Goal: Information Seeking & Learning: Learn about a topic

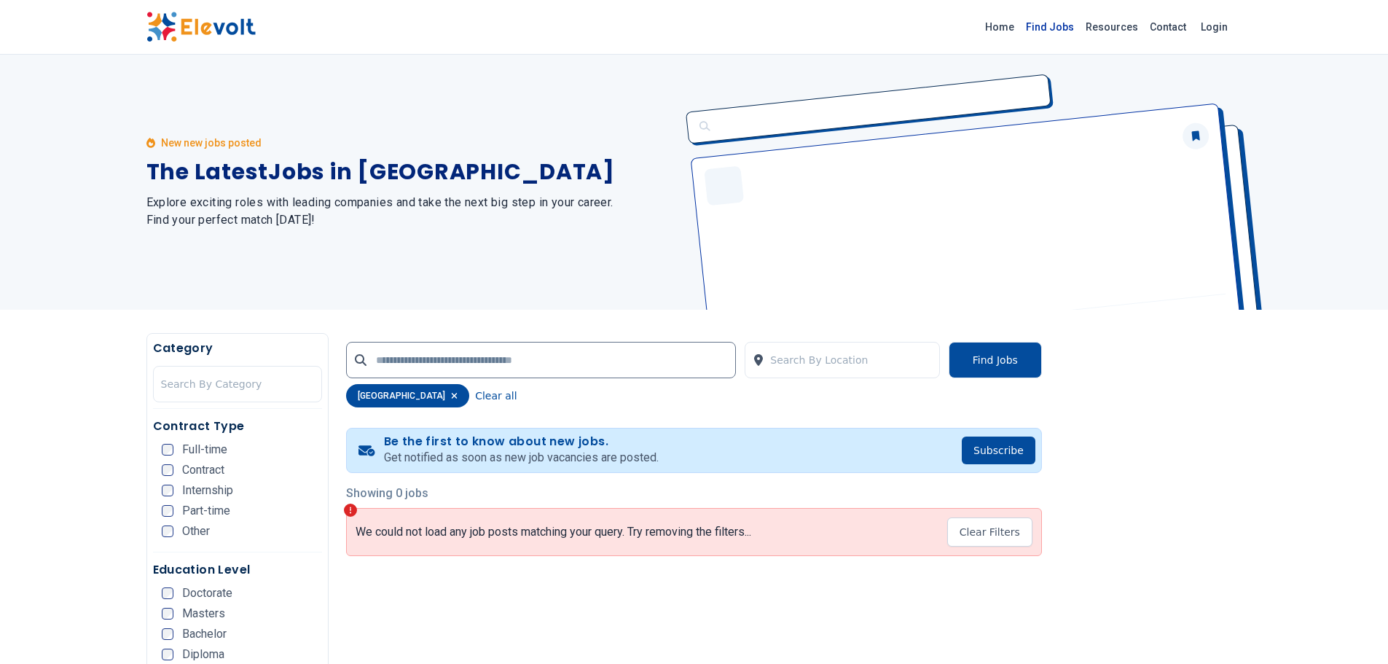
click at [1048, 25] on link "Find Jobs" at bounding box center [1050, 26] width 60 height 23
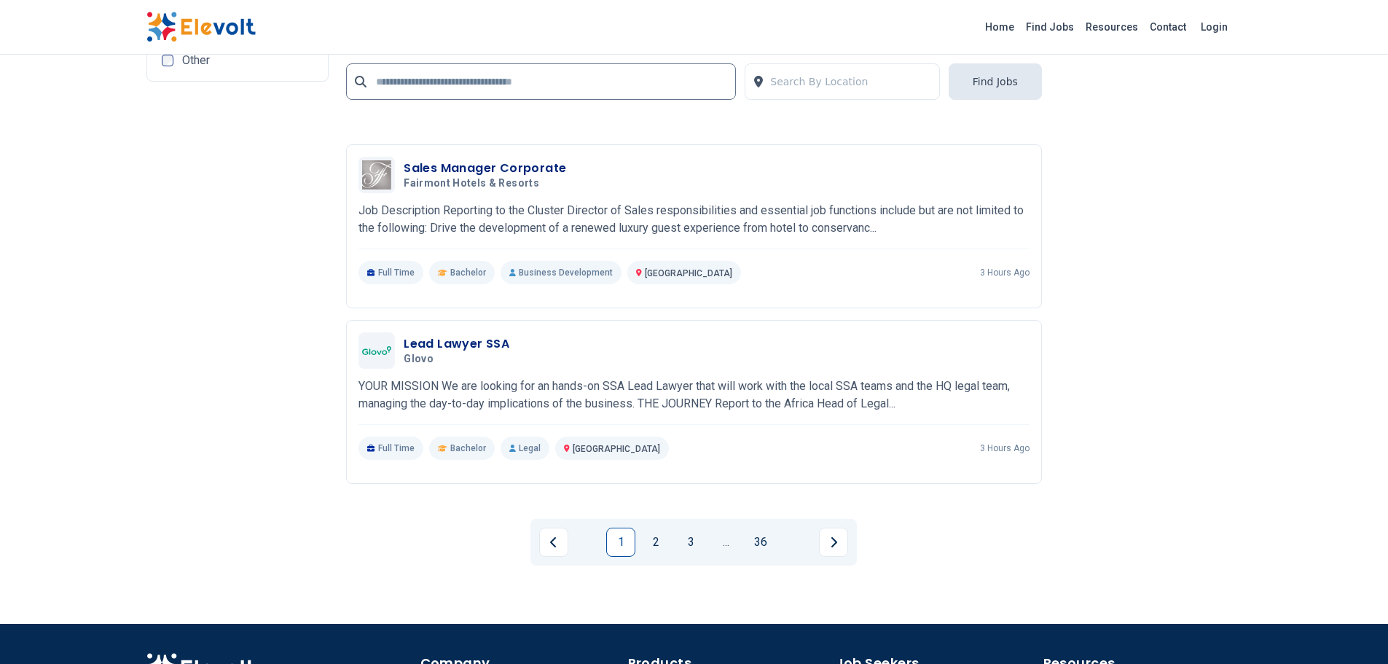
scroll to position [3133, 0]
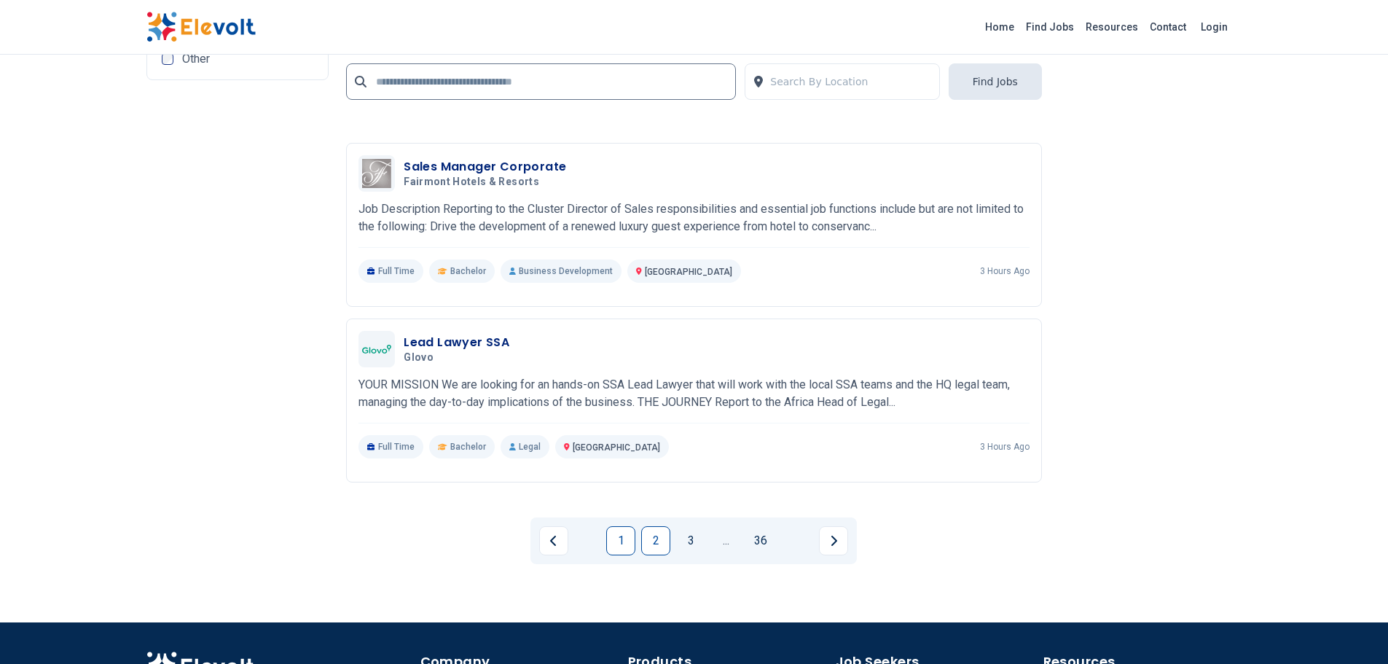
click at [665, 537] on link "2" at bounding box center [655, 540] width 29 height 29
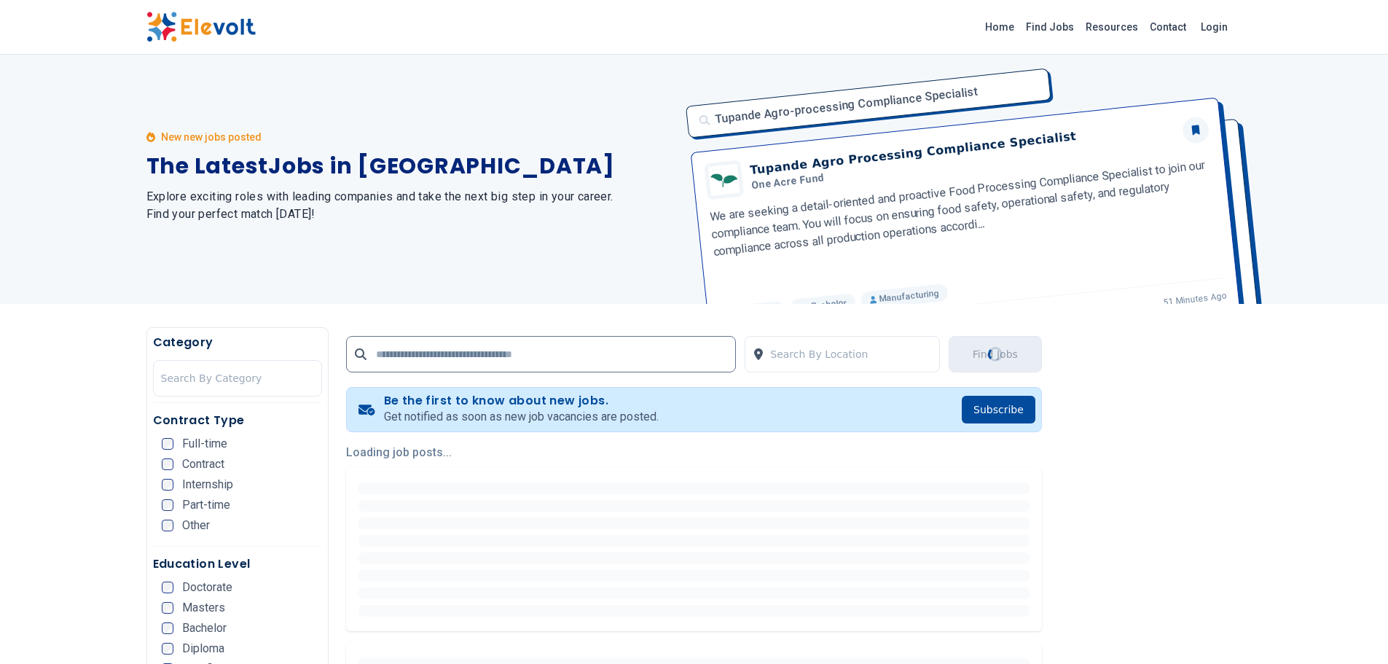
scroll to position [0, 0]
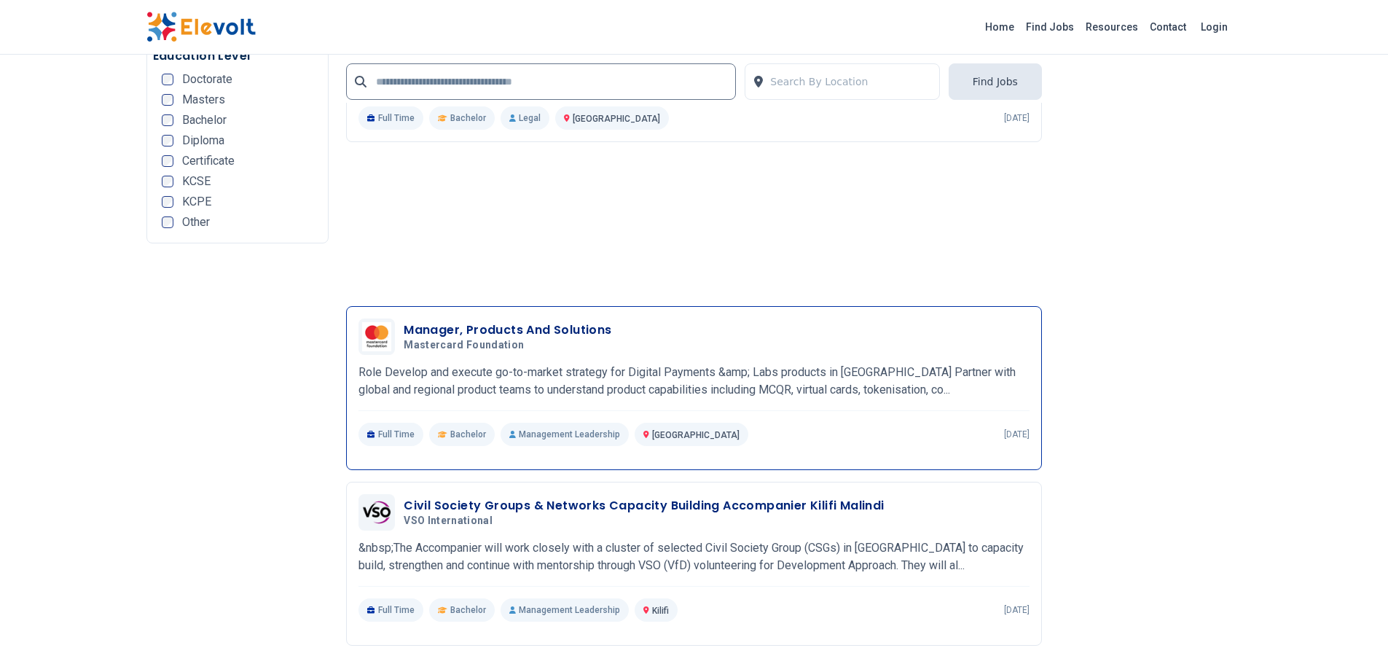
scroll to position [3278, 0]
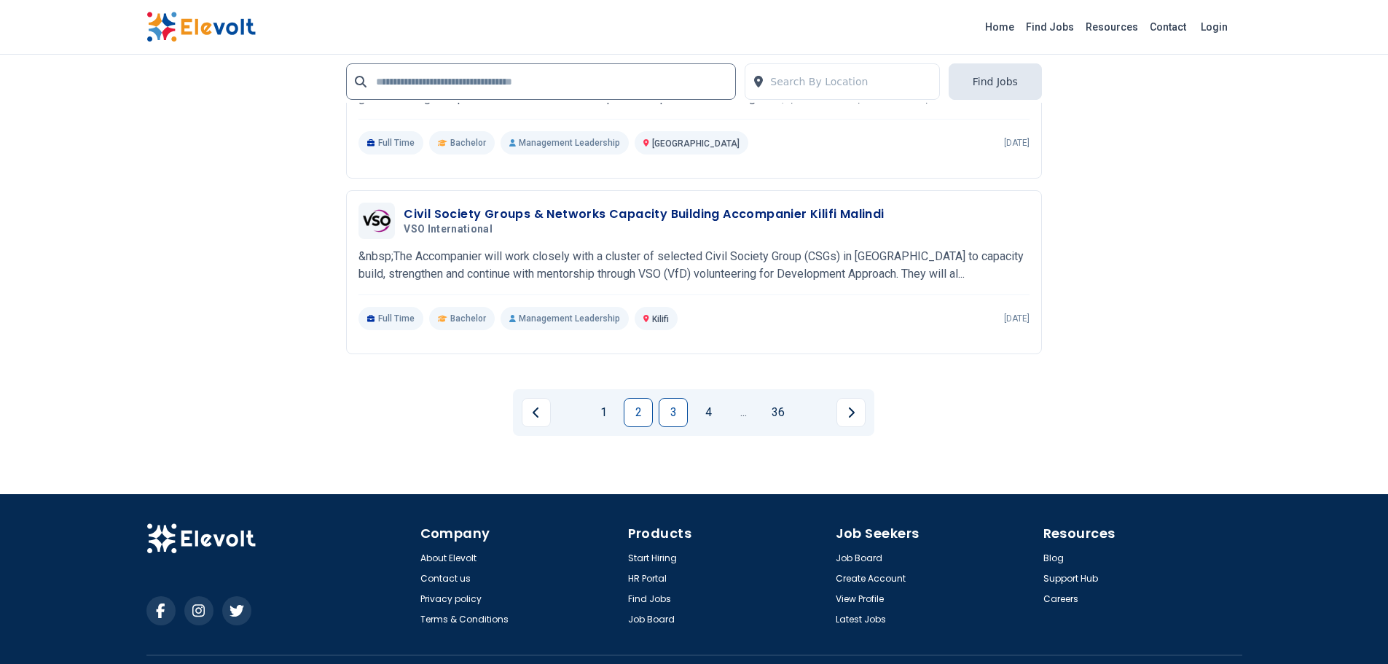
click at [680, 398] on link "3" at bounding box center [673, 412] width 29 height 29
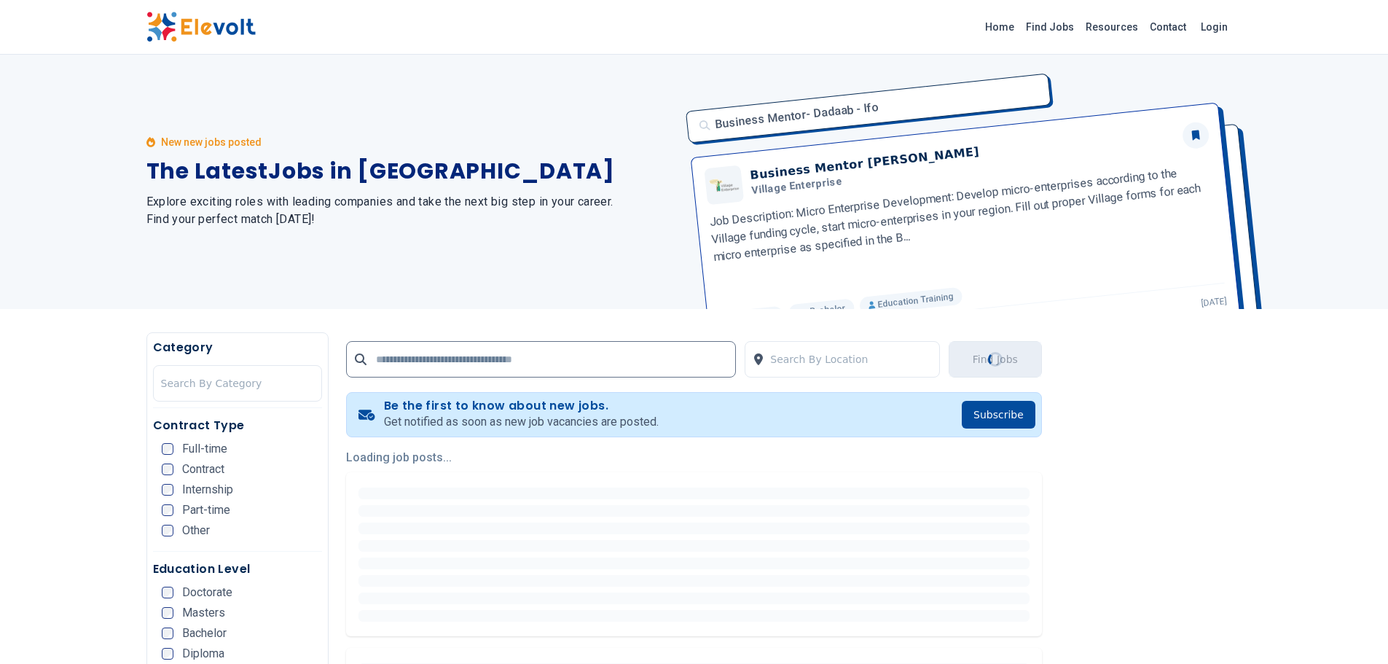
scroll to position [0, 0]
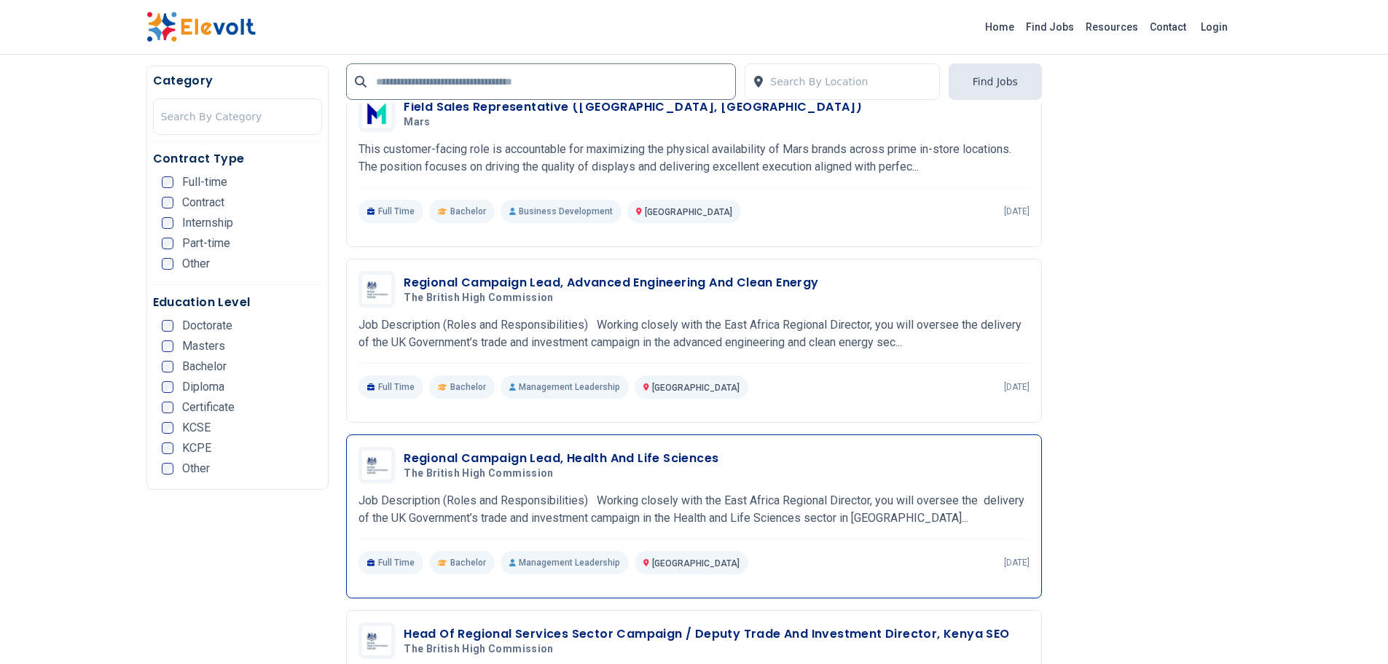
scroll to position [2404, 0]
